Goal: Transaction & Acquisition: Purchase product/service

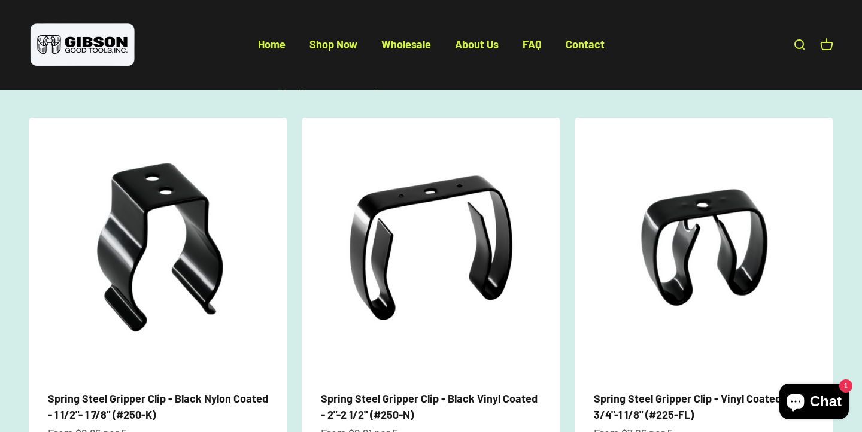
scroll to position [462, 0]
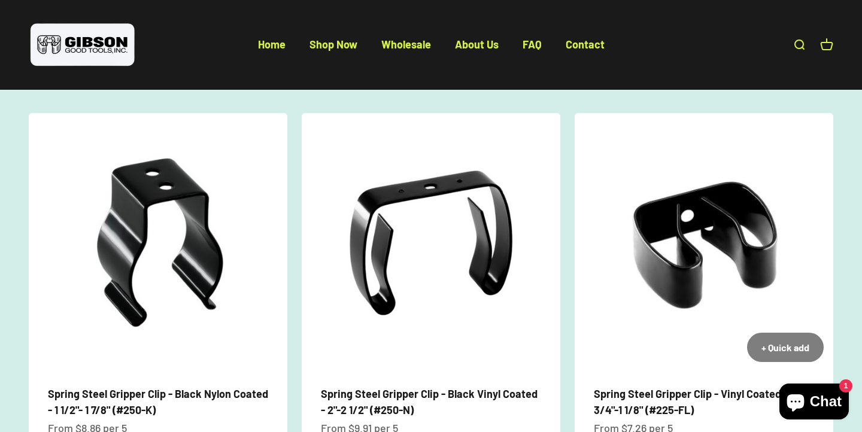
click at [670, 233] on img at bounding box center [704, 242] width 259 height 259
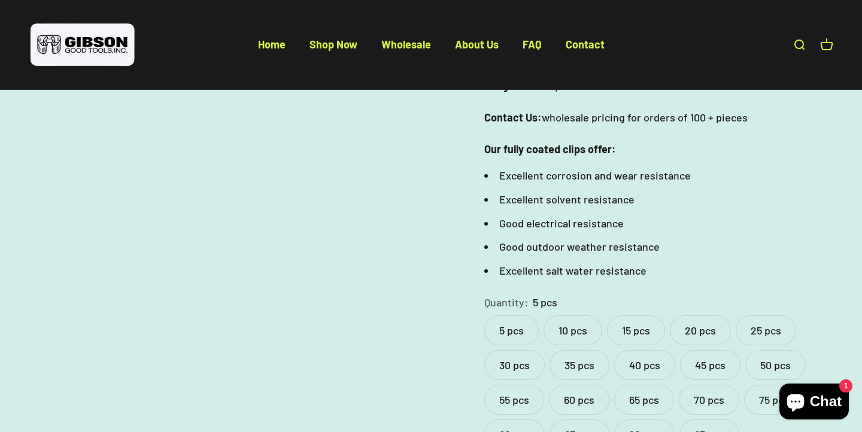
scroll to position [448, 0]
click at [571, 314] on label "10 pcs" at bounding box center [573, 329] width 59 height 30
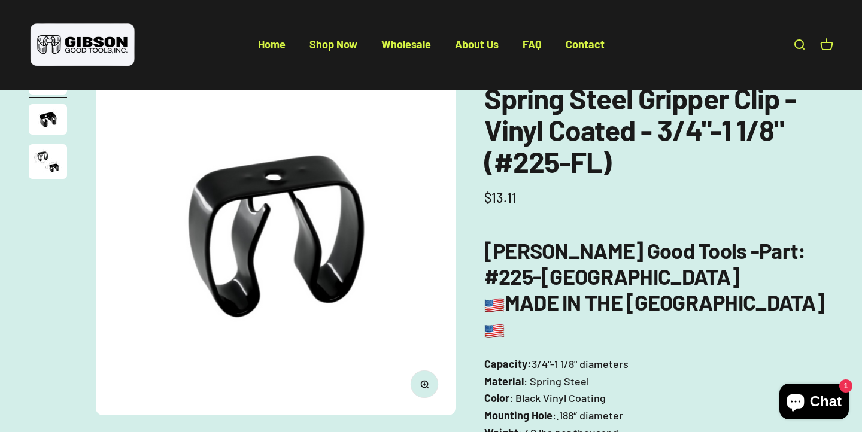
scroll to position [101, 0]
